Goal: Task Accomplishment & Management: Manage account settings

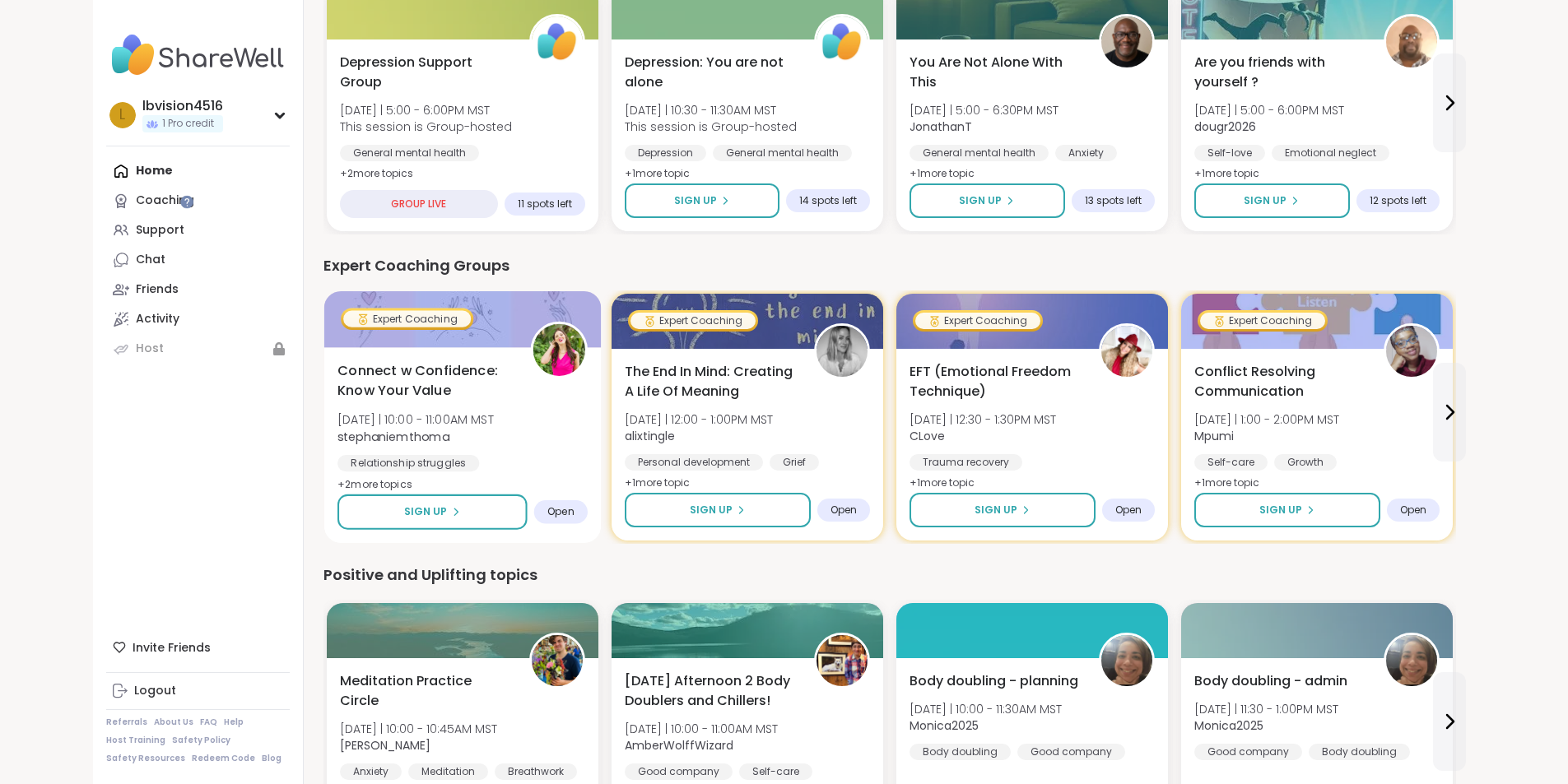
scroll to position [168, 0]
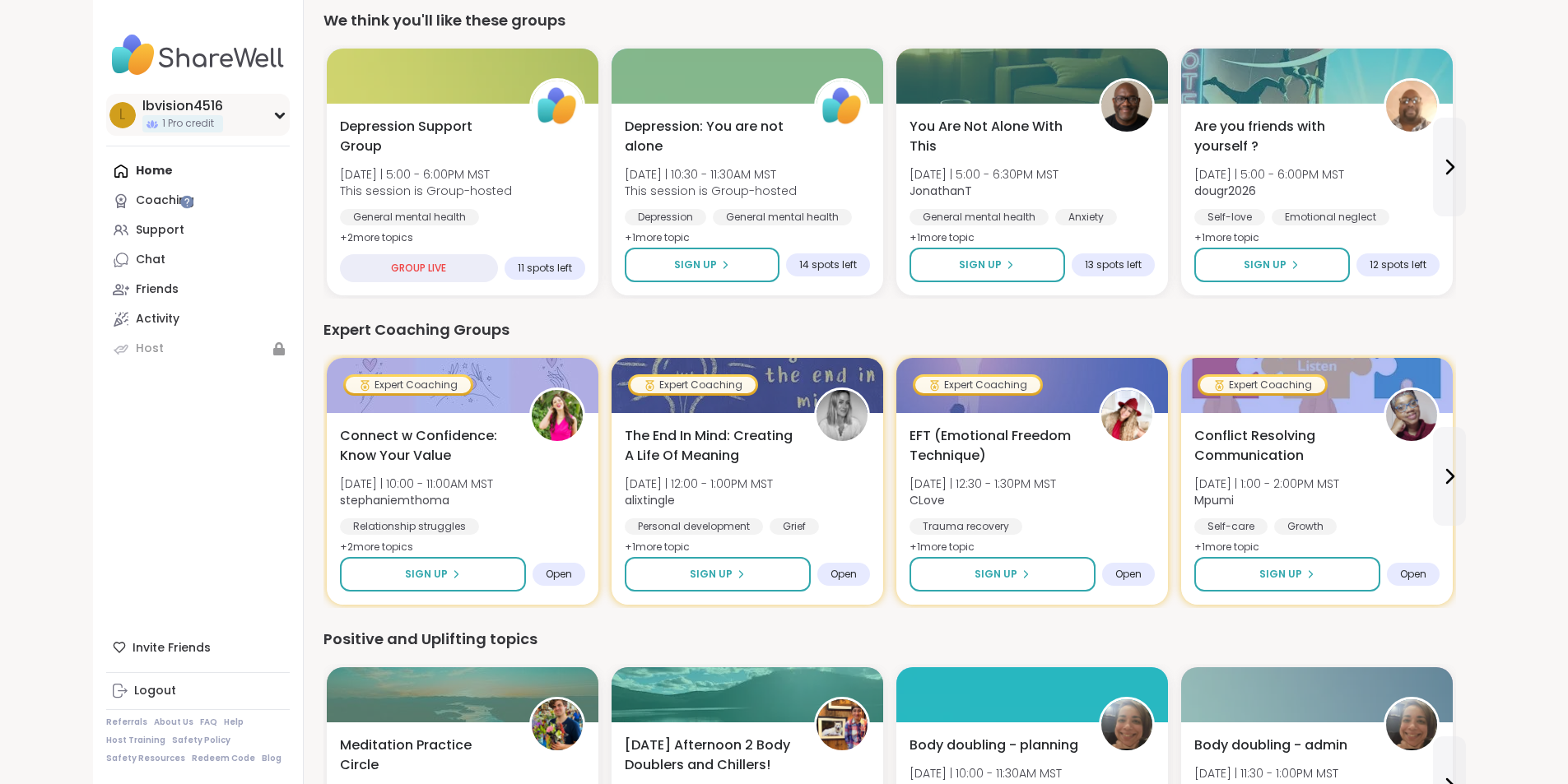
click at [273, 112] on icon at bounding box center [280, 115] width 13 height 8
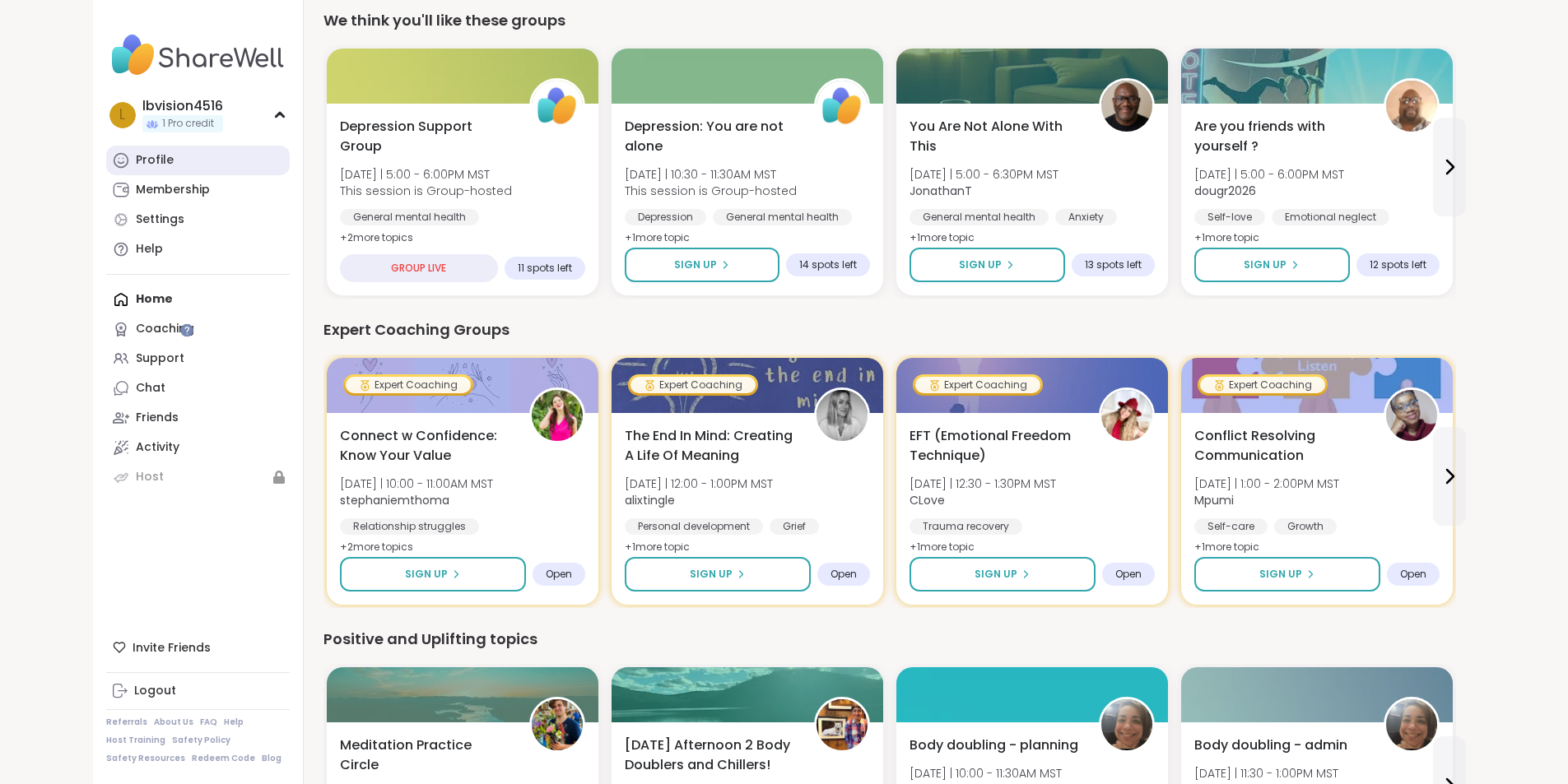
click at [136, 152] on div "Profile" at bounding box center [154, 161] width 38 height 17
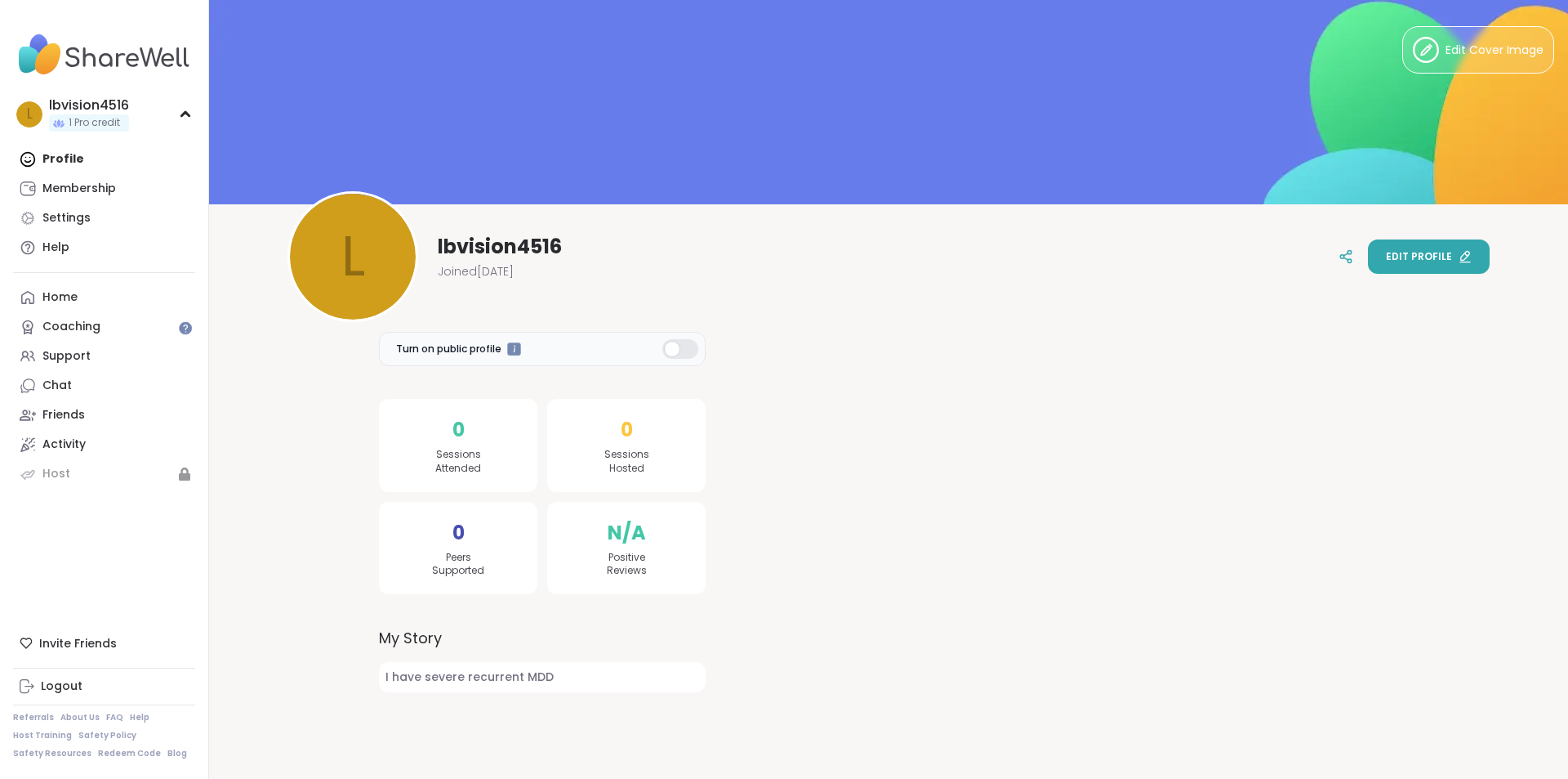
click at [1387, 257] on span "Edit profile" at bounding box center [1419, 257] width 66 height 15
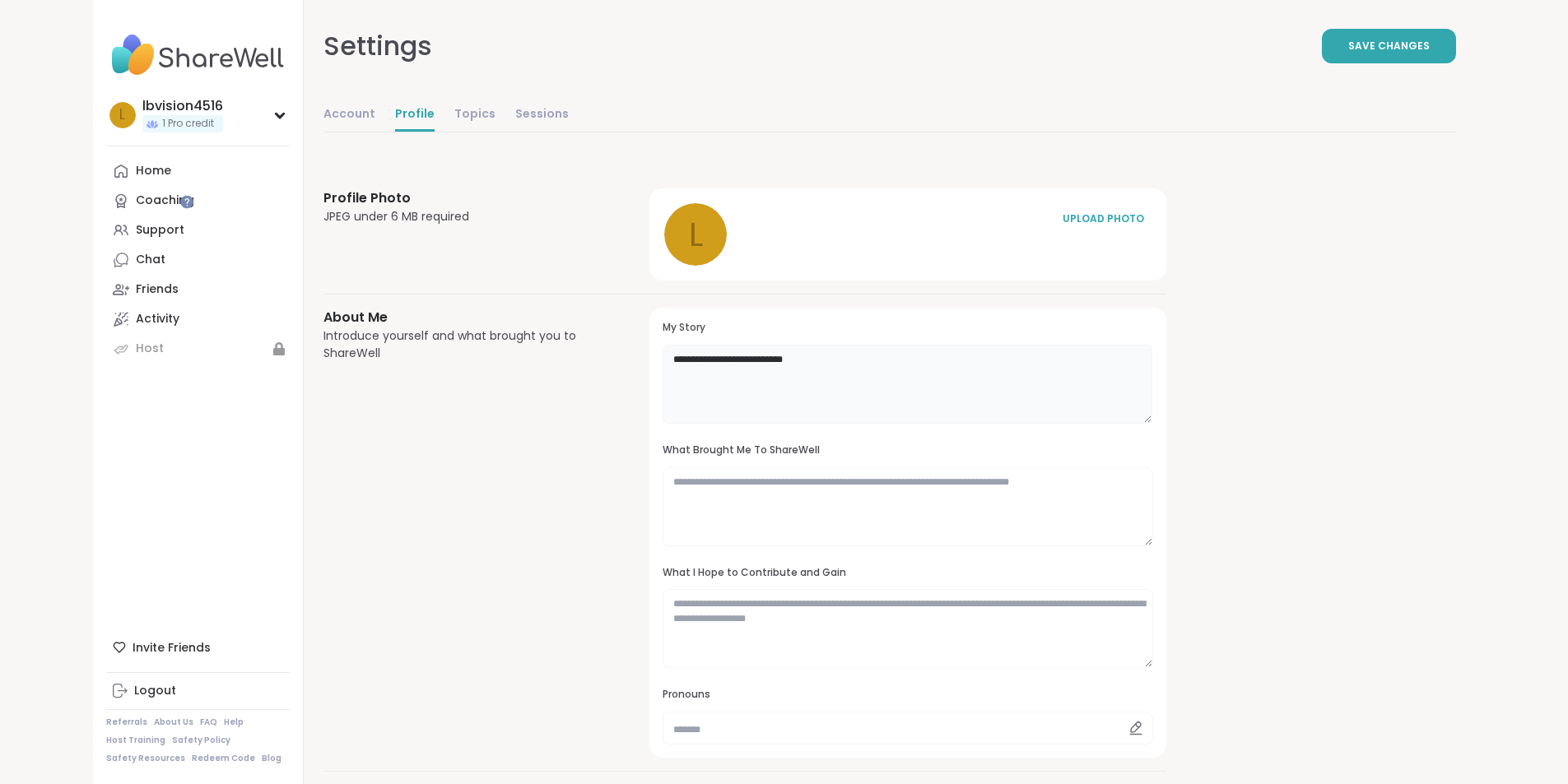
click at [722, 355] on textarea "**********" at bounding box center [907, 384] width 490 height 79
type textarea "*"
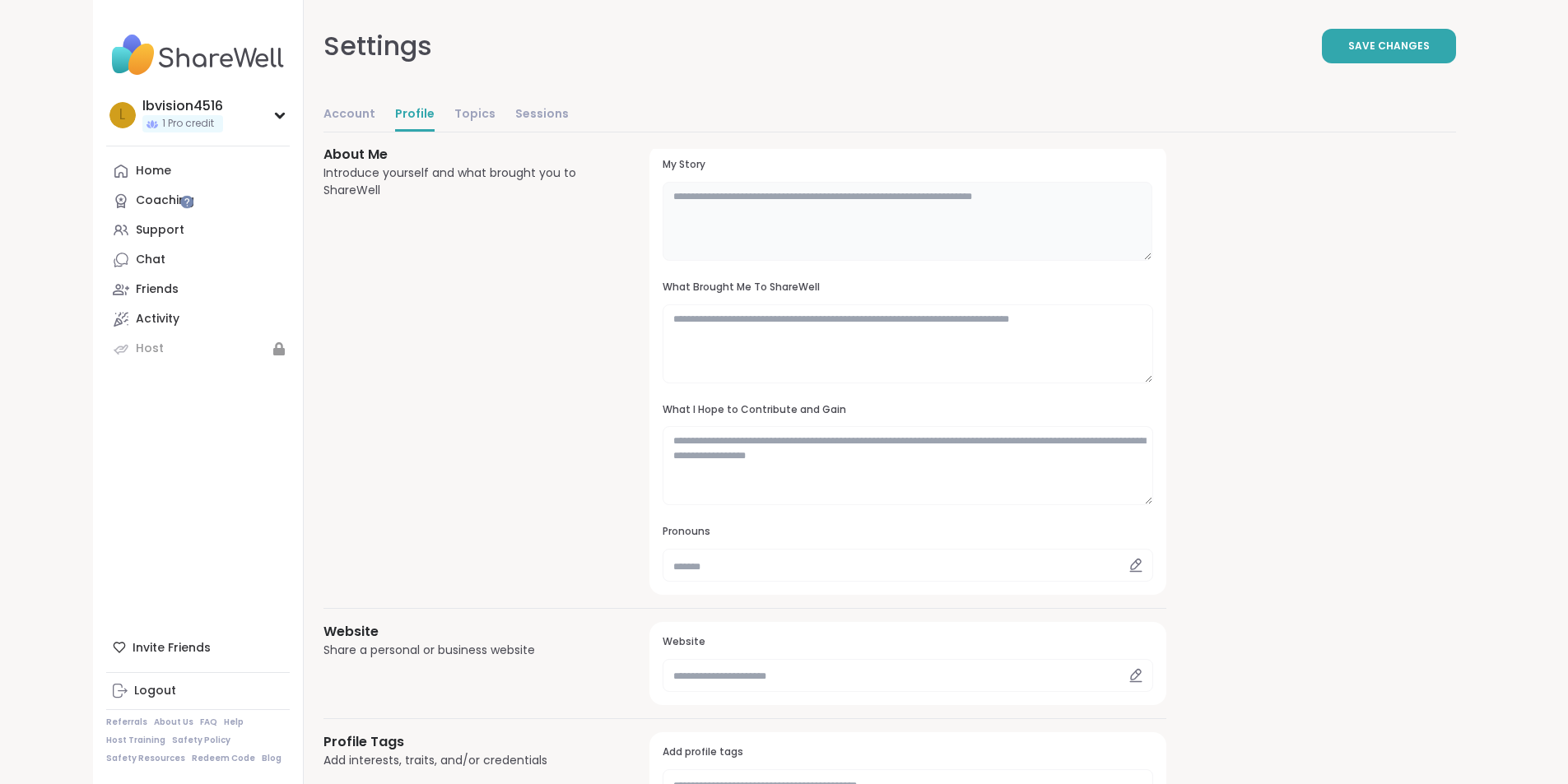
scroll to position [164, 0]
click at [484, 422] on div "About Me Introduce yourself and what brought you to ShareWell" at bounding box center [467, 368] width 287 height 450
click at [1430, 41] on span "Save Changes" at bounding box center [1389, 46] width 82 height 15
click at [324, 110] on link "Account" at bounding box center [350, 115] width 52 height 33
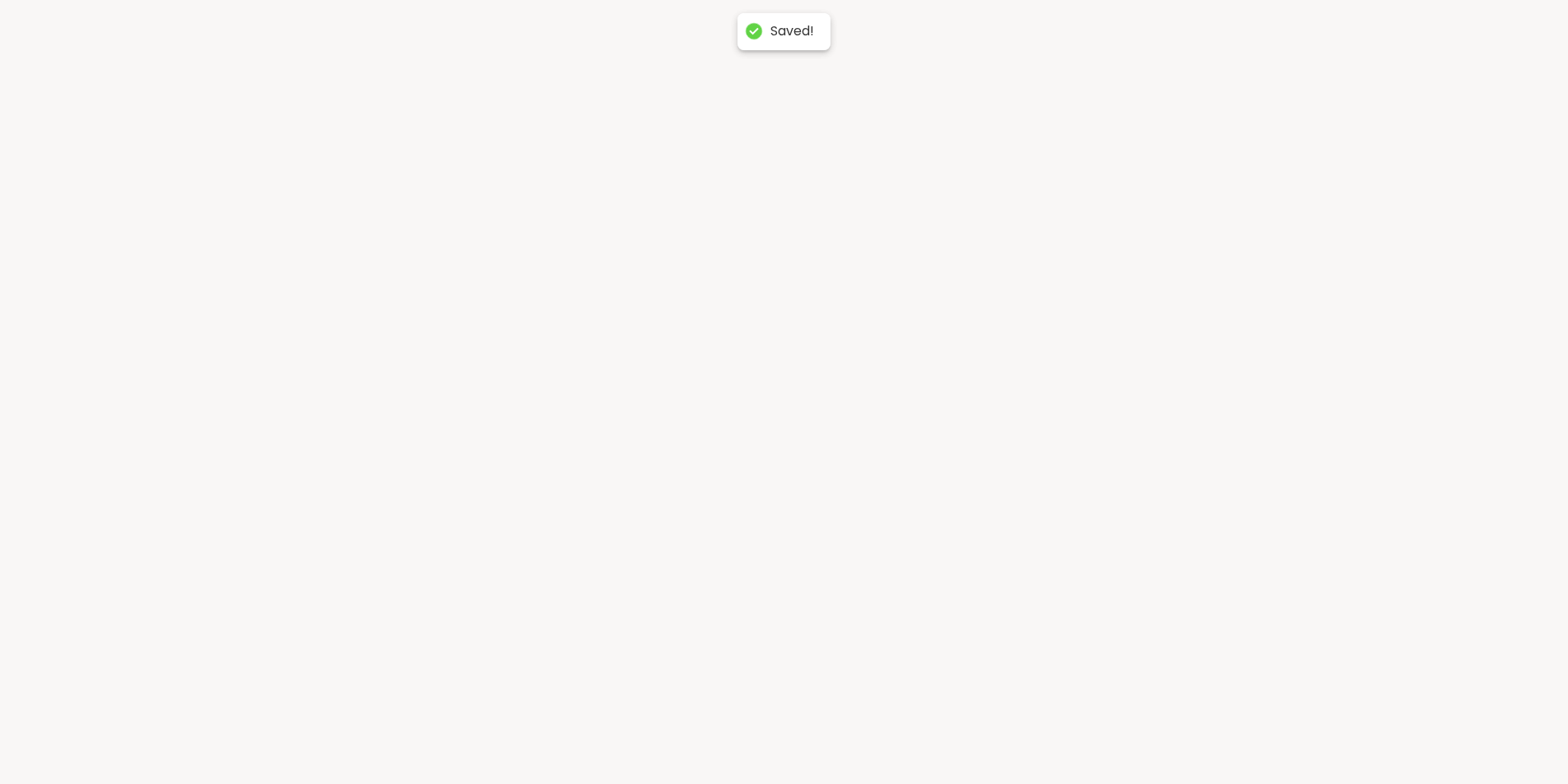
select select "**"
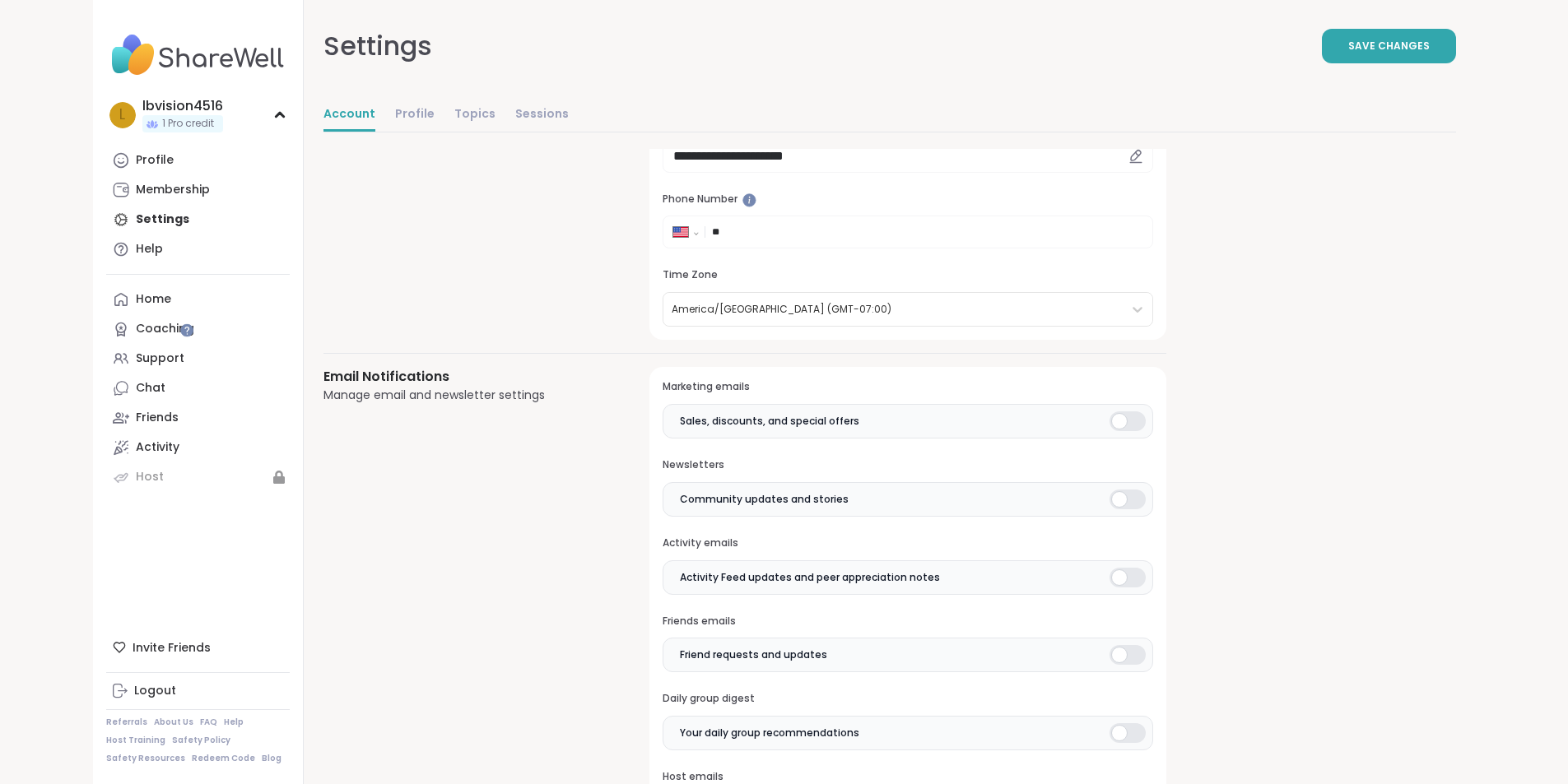
scroll to position [247, 0]
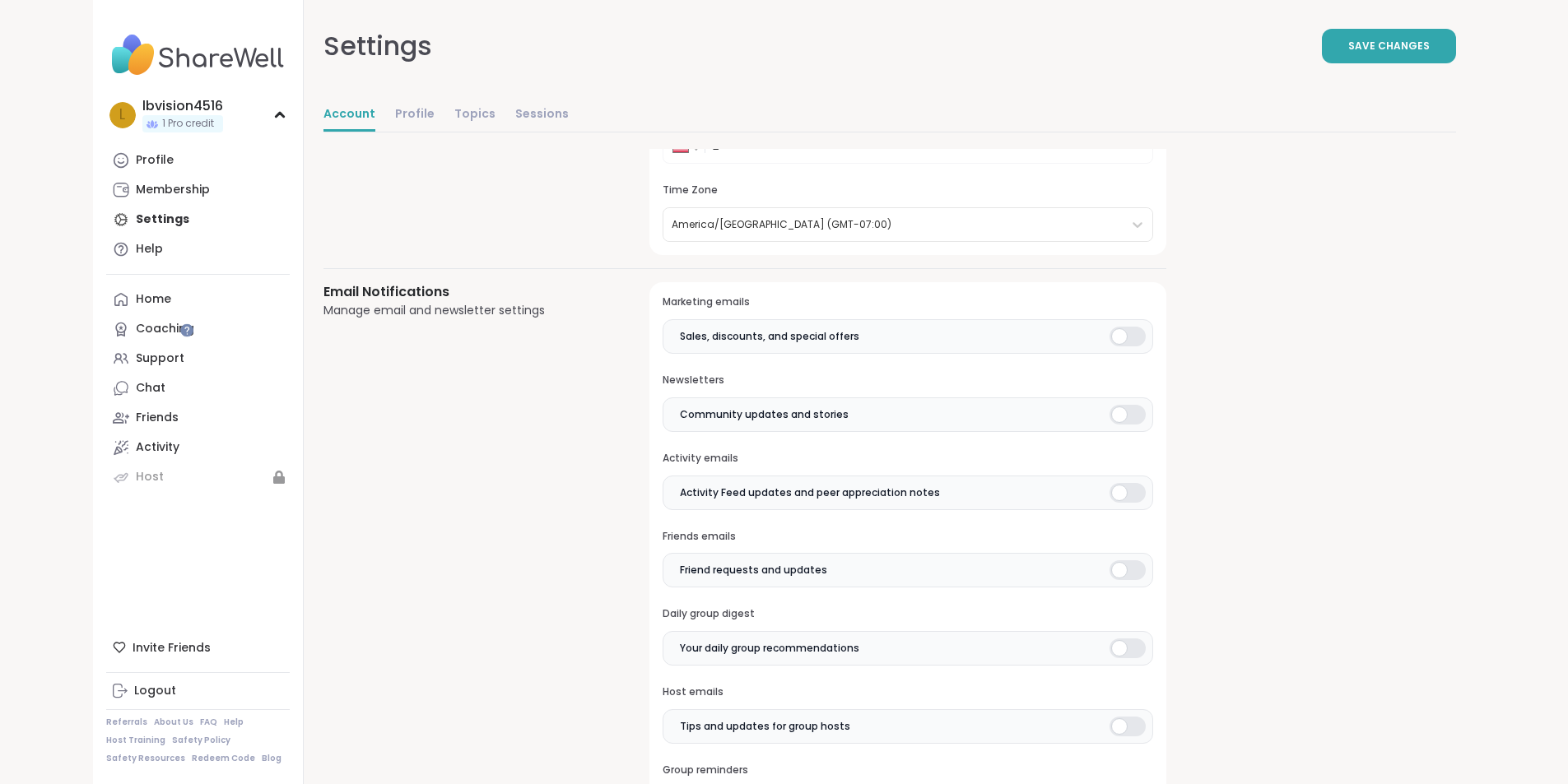
click at [1110, 333] on div at bounding box center [1127, 336] width 36 height 19
click at [1110, 408] on div at bounding box center [1127, 414] width 36 height 19
click at [1110, 494] on div at bounding box center [1127, 492] width 36 height 19
click at [1110, 560] on div at bounding box center [1127, 569] width 36 height 19
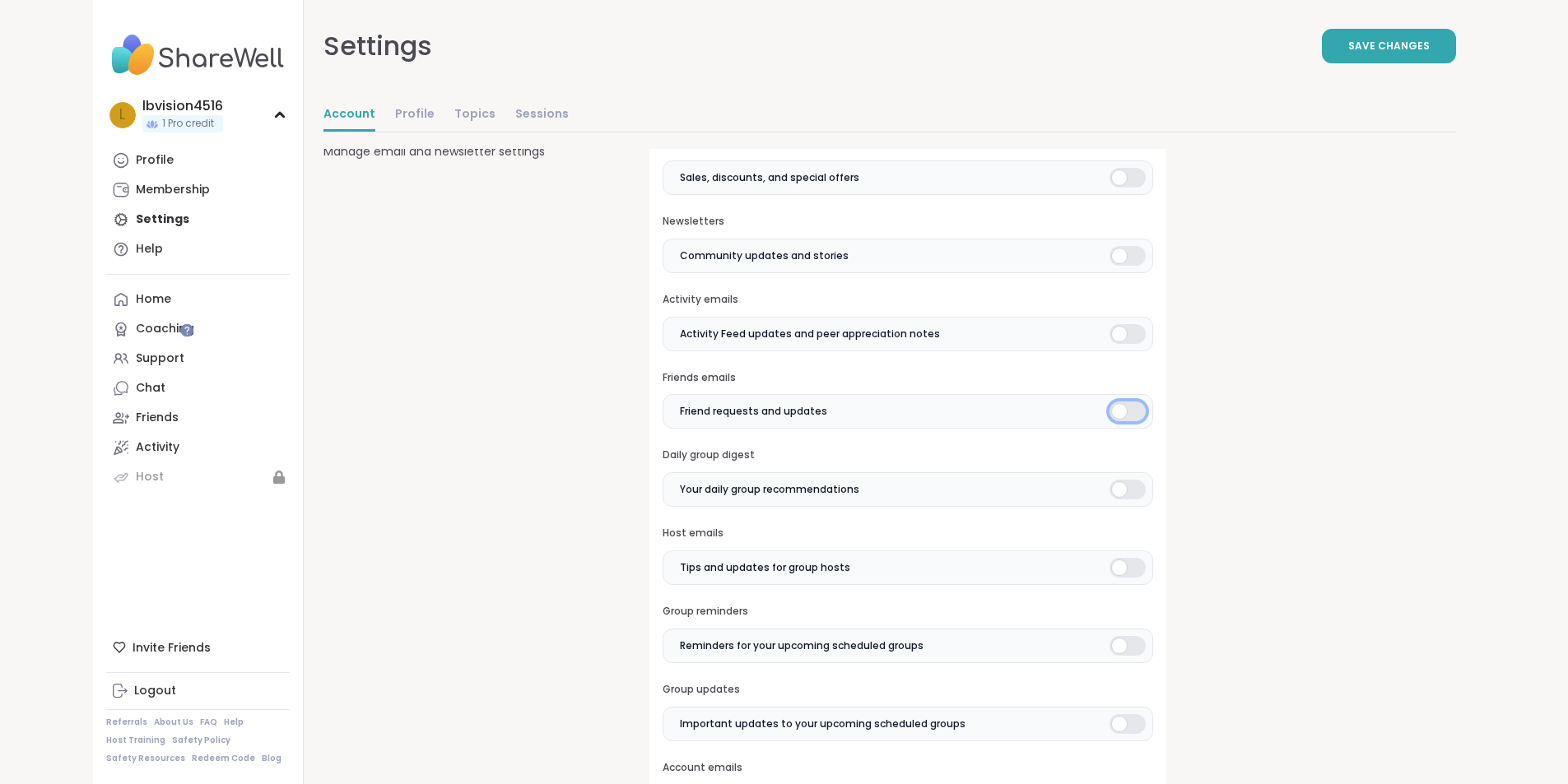
scroll to position [411, 0]
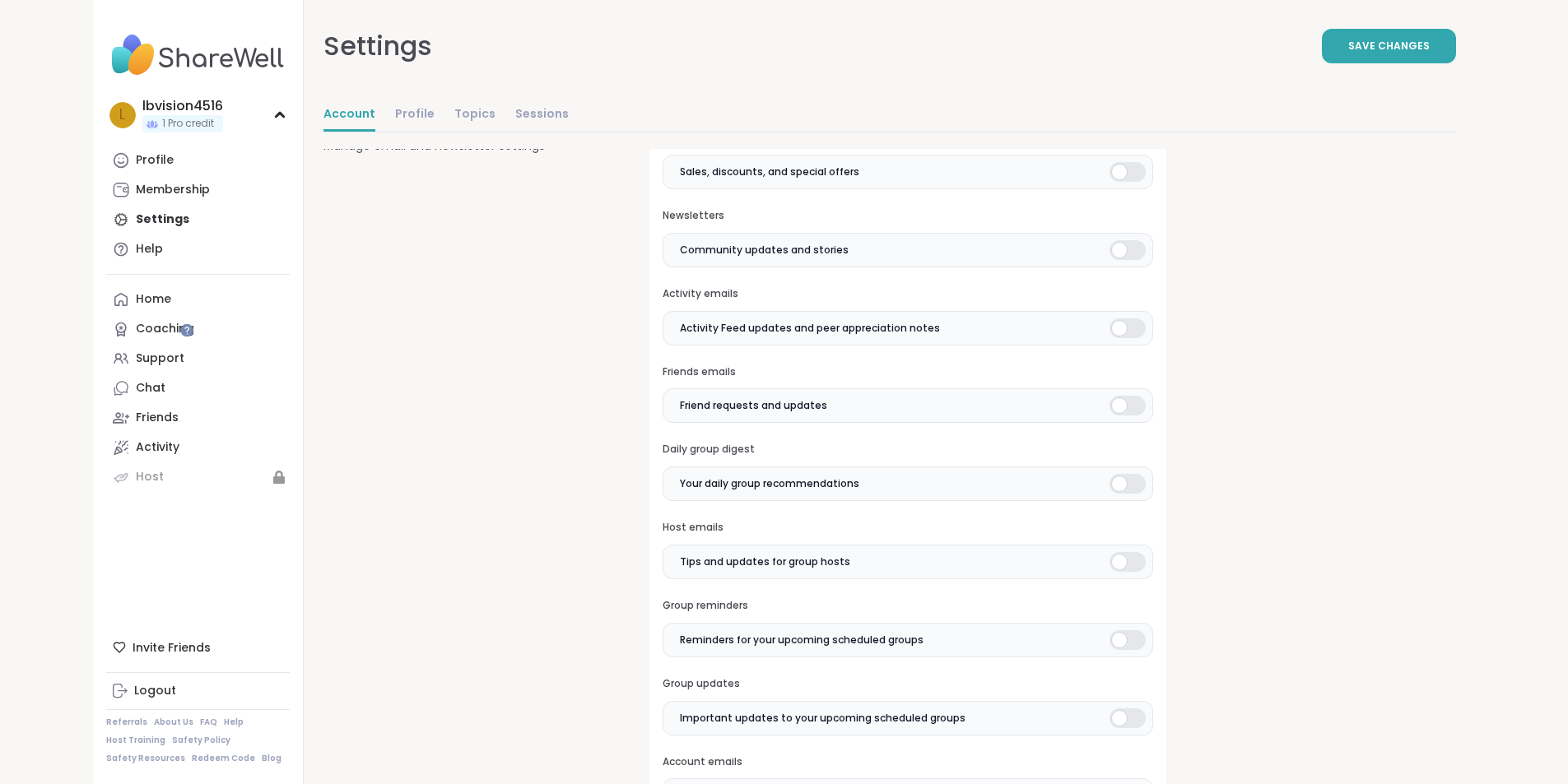
click at [1110, 477] on div at bounding box center [1127, 483] width 36 height 19
click at [1110, 556] on div at bounding box center [1127, 561] width 36 height 19
drag, startPoint x: 1032, startPoint y: 638, endPoint x: 1036, endPoint y: 696, distance: 58.1
click at [1110, 642] on div at bounding box center [1127, 639] width 36 height 19
click at [1030, 706] on label "Important updates to your upcoming scheduled groups" at bounding box center [907, 717] width 490 height 35
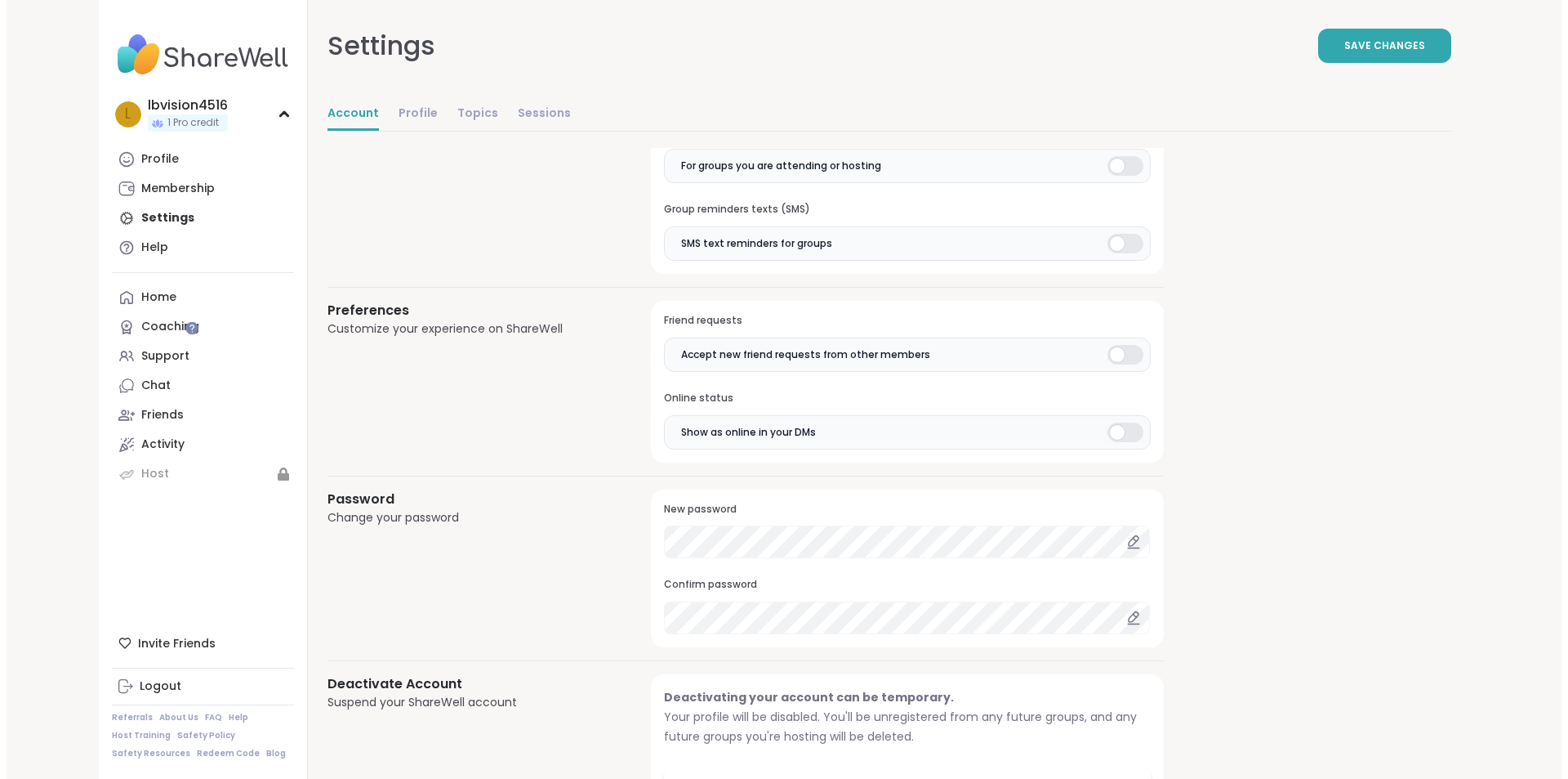
scroll to position [1217, 0]
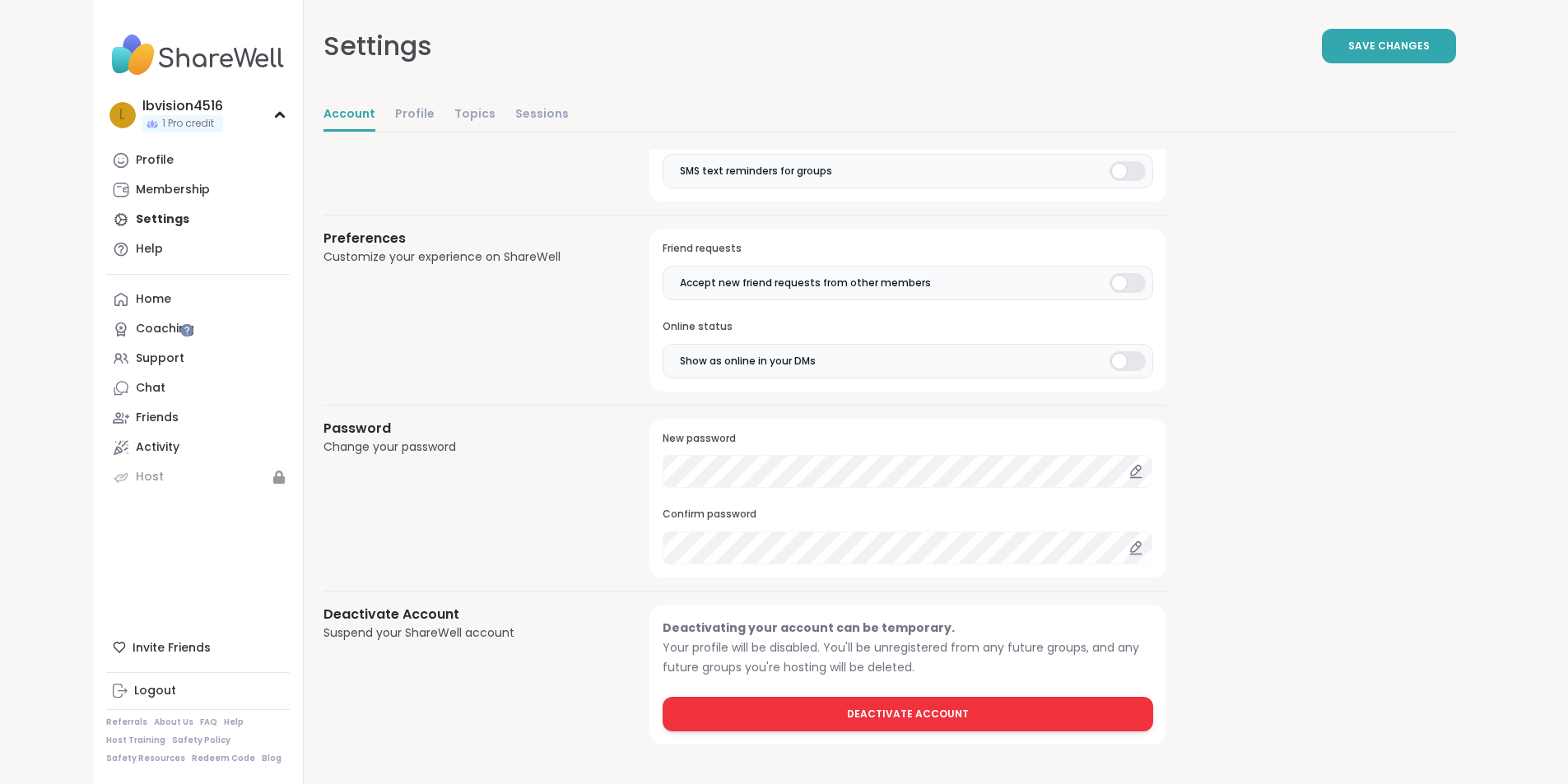
click at [847, 709] on span "Deactivate Account" at bounding box center [907, 714] width 122 height 15
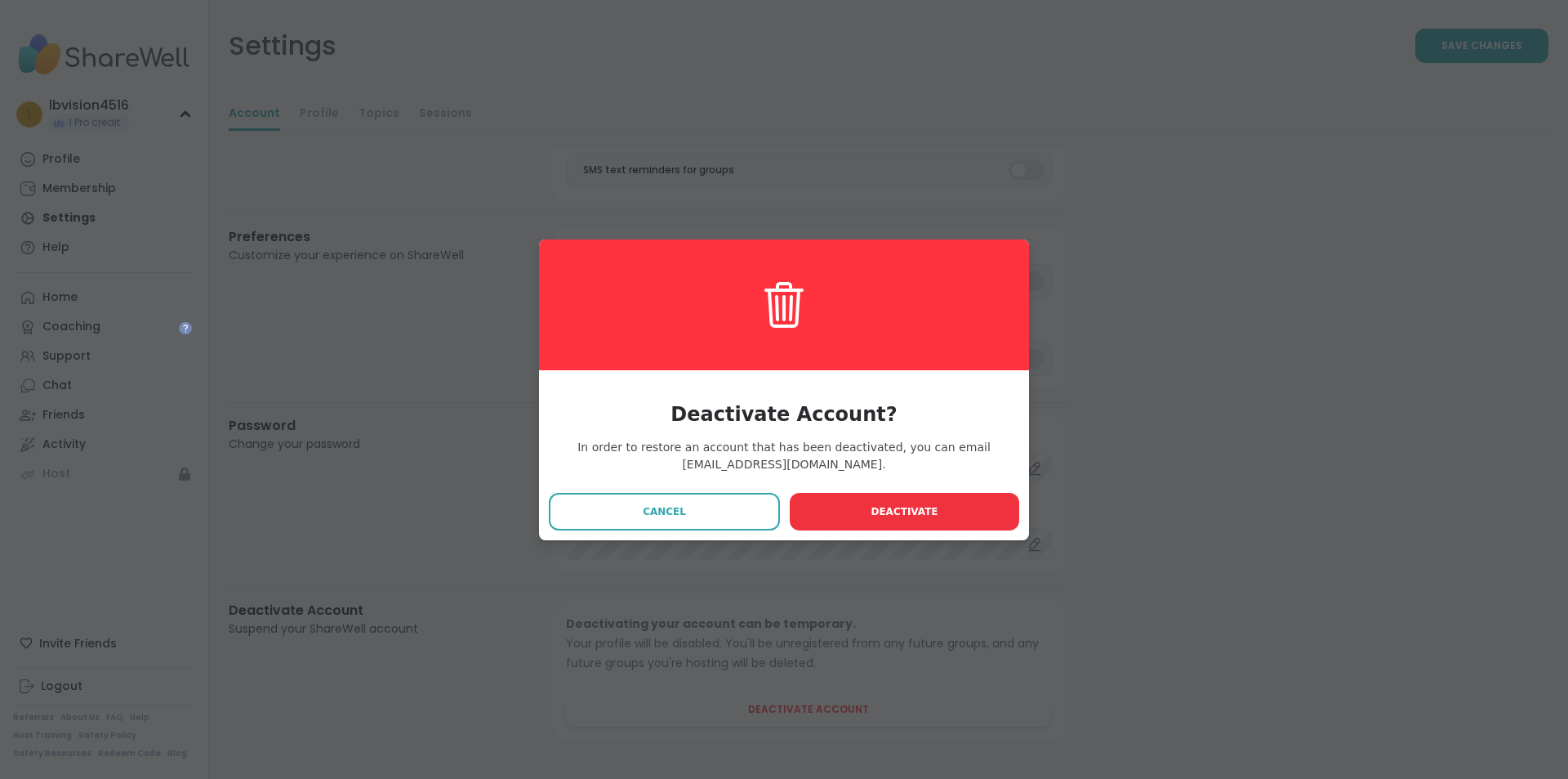
click at [886, 510] on span "Deactivate" at bounding box center [904, 512] width 67 height 15
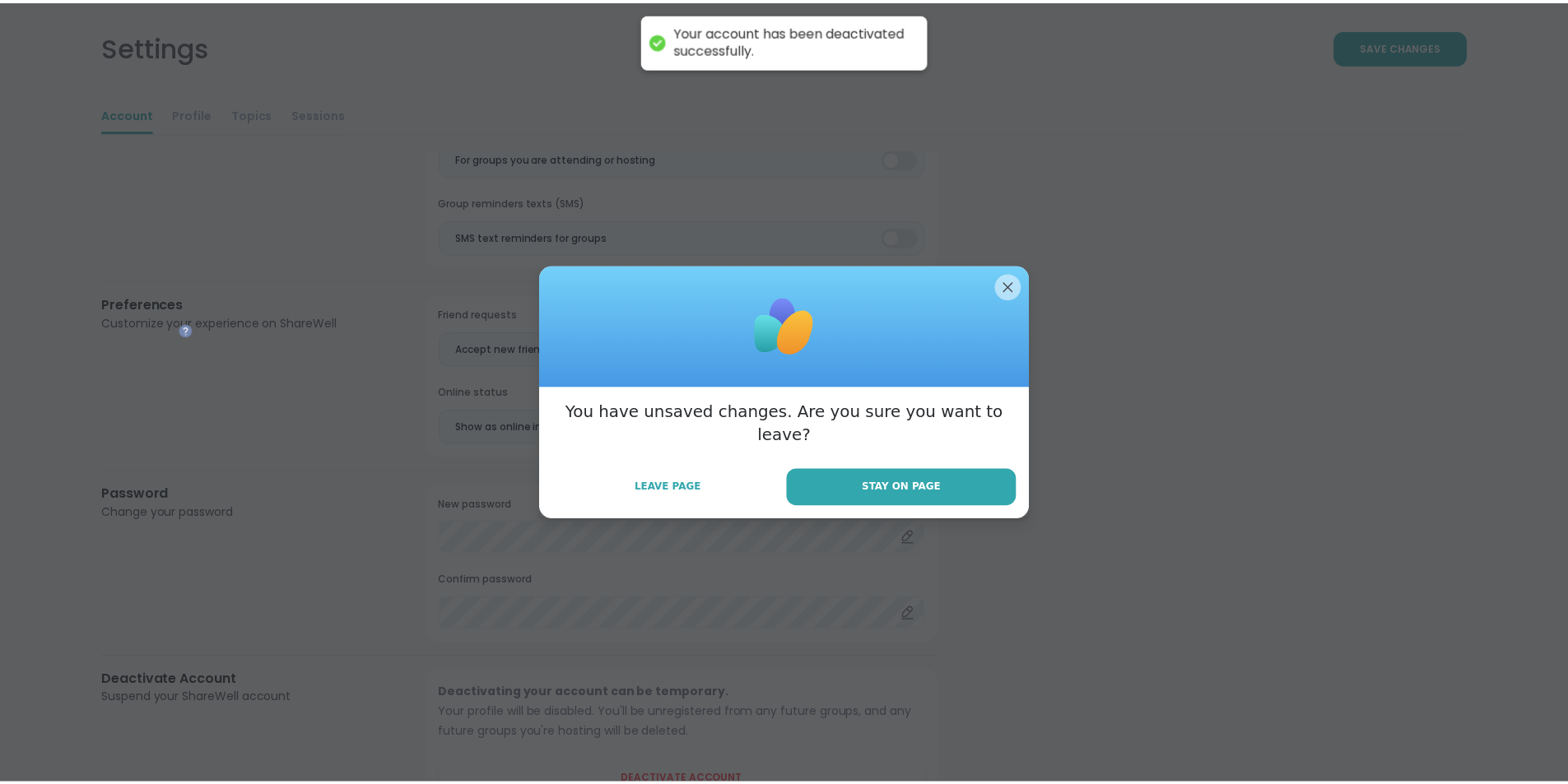
scroll to position [0, 0]
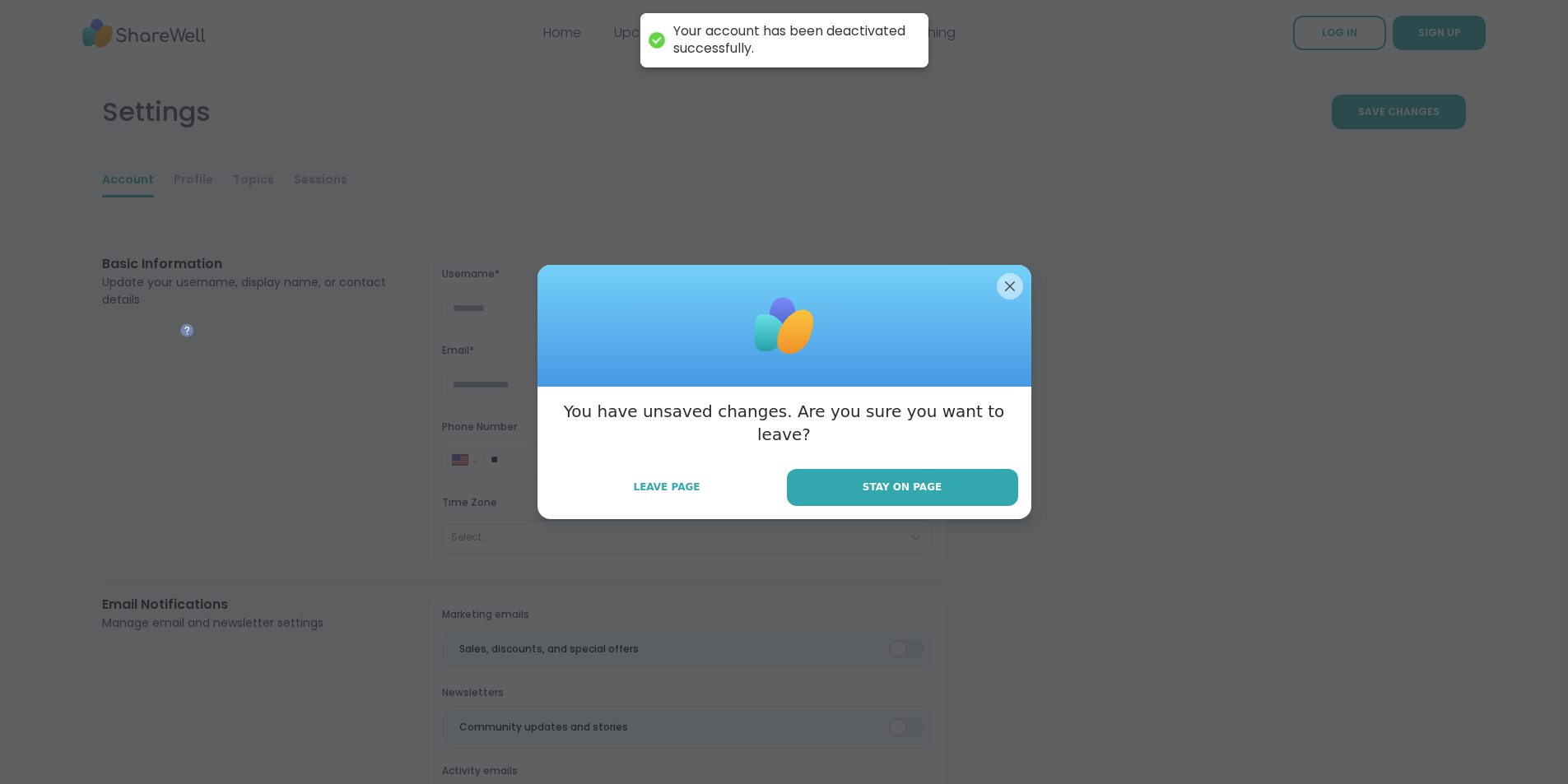
select select "**"
